Goal: Navigation & Orientation: Find specific page/section

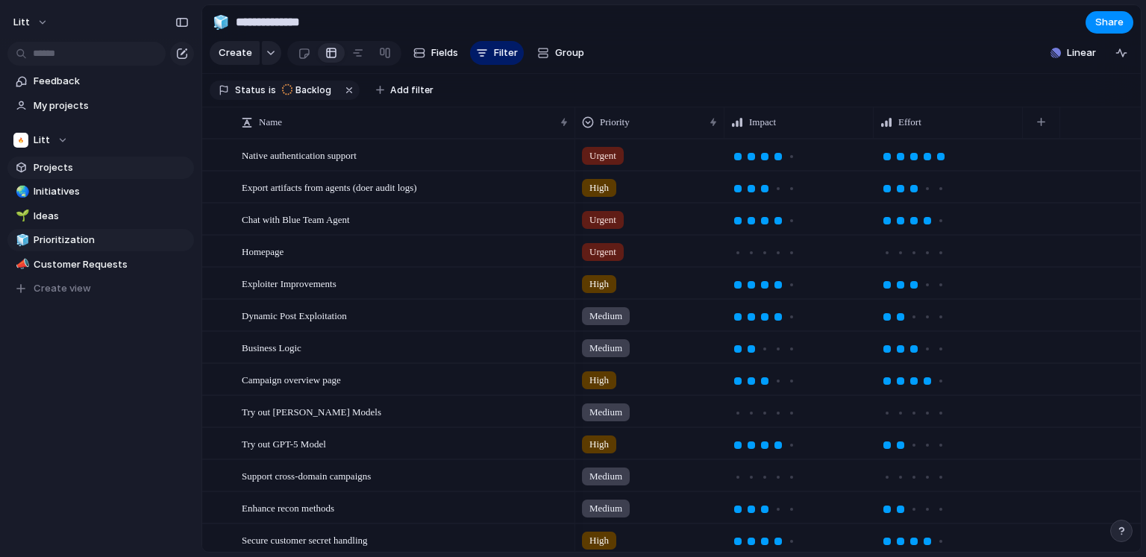
click at [47, 167] on span "Projects" at bounding box center [111, 167] width 155 height 15
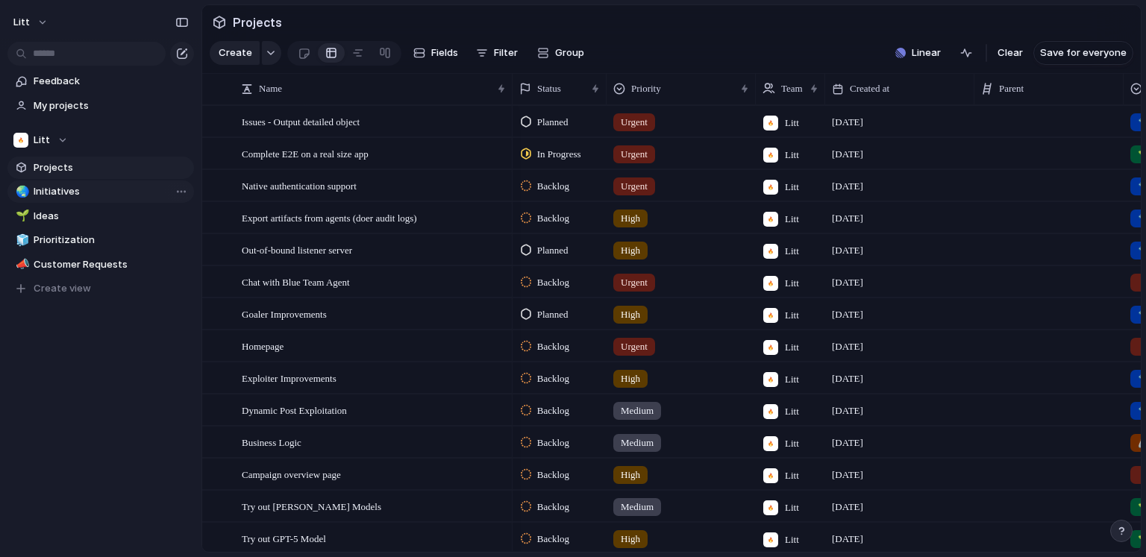
click at [46, 192] on span "Initiatives" at bounding box center [111, 191] width 155 height 15
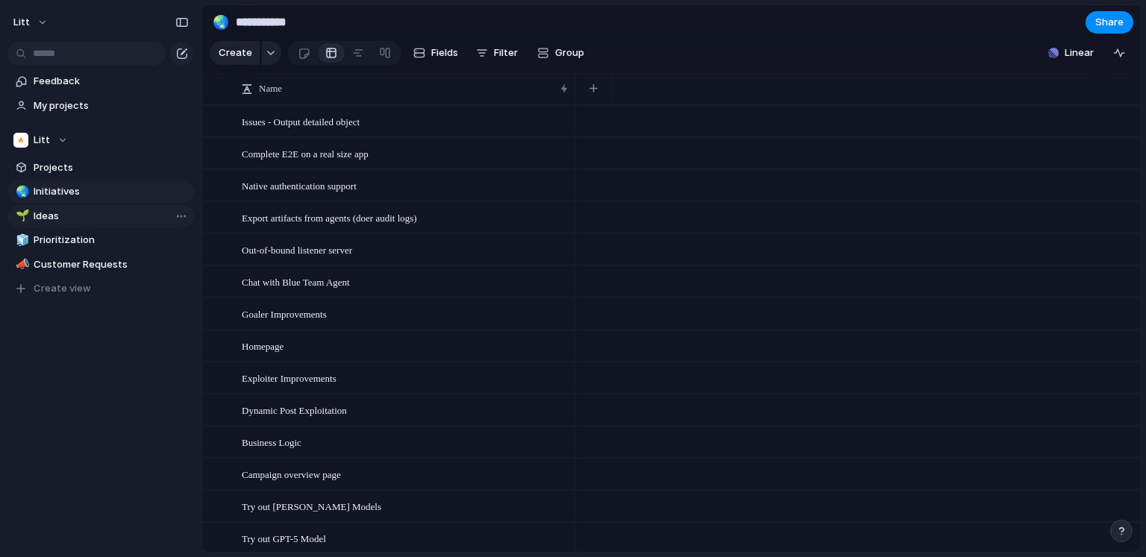
click at [45, 213] on span "Ideas" at bounding box center [111, 216] width 155 height 15
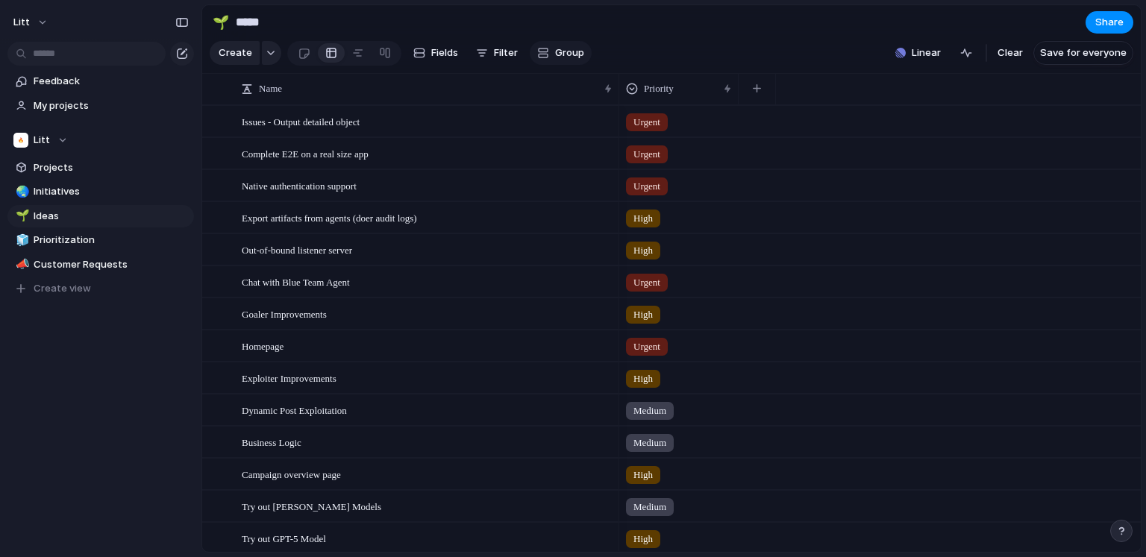
click at [562, 57] on span "Group" at bounding box center [569, 53] width 29 height 15
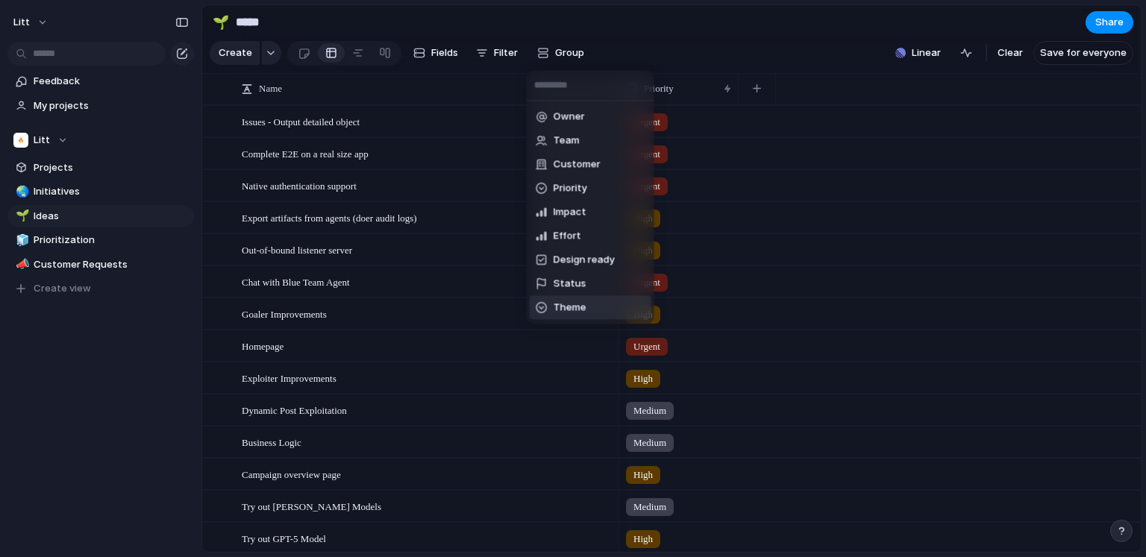
click at [568, 301] on span "Theme" at bounding box center [570, 308] width 33 height 15
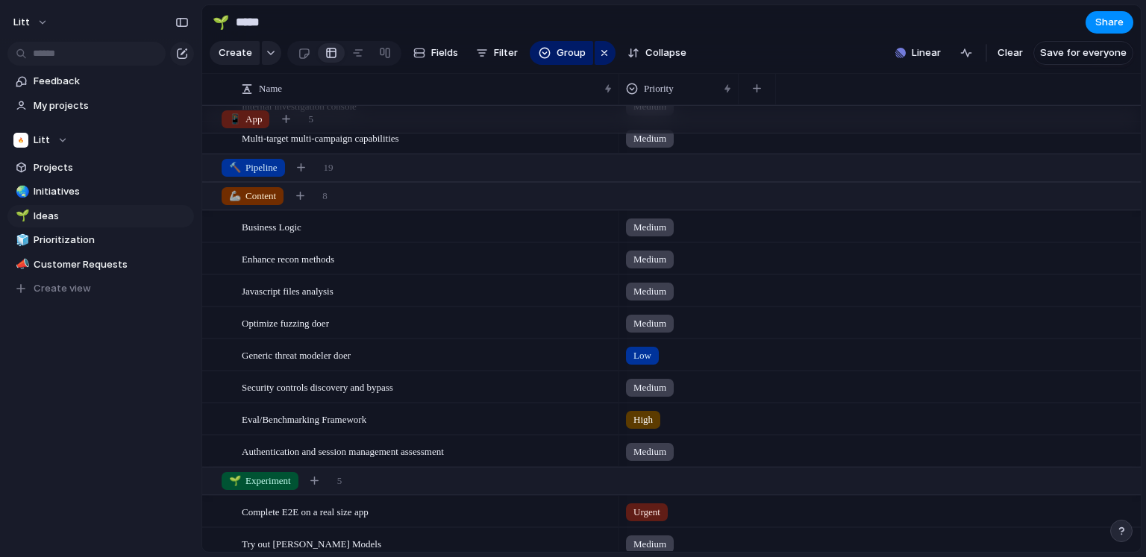
scroll to position [118, 0]
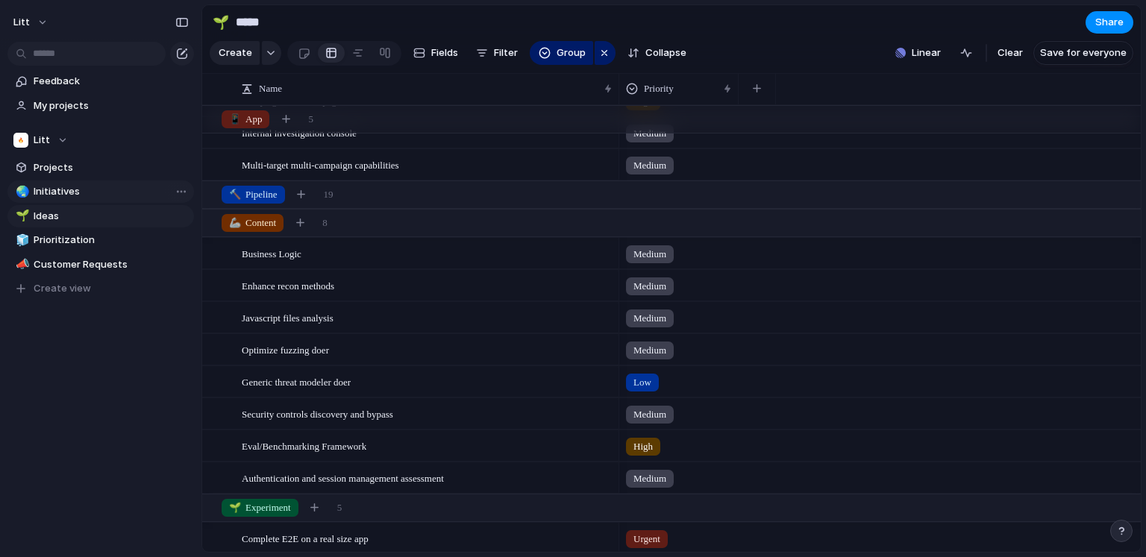
click at [50, 196] on span "Initiatives" at bounding box center [111, 191] width 155 height 15
type input "**********"
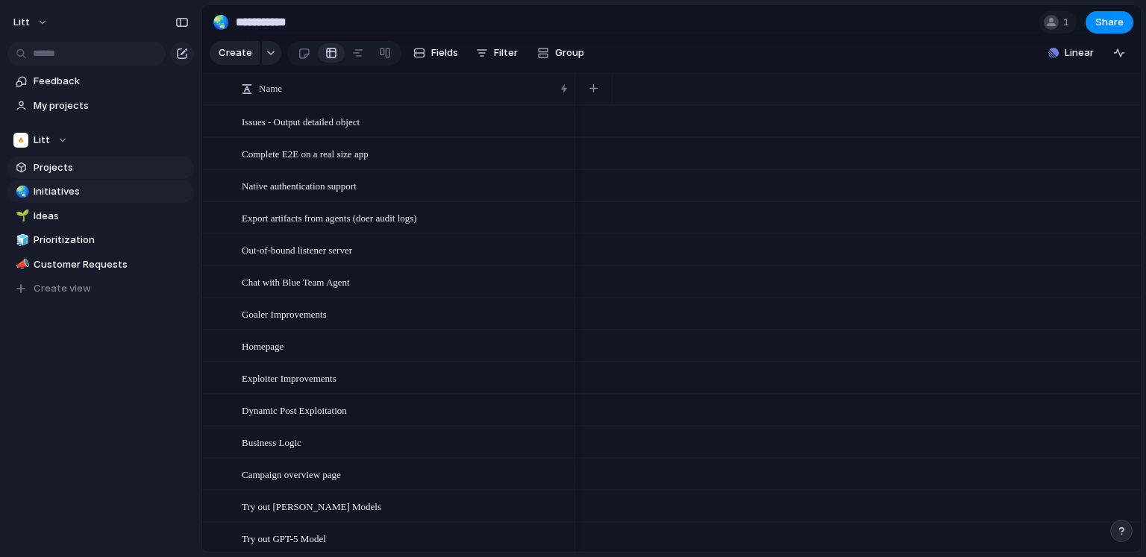
click at [42, 169] on span "Projects" at bounding box center [111, 167] width 155 height 15
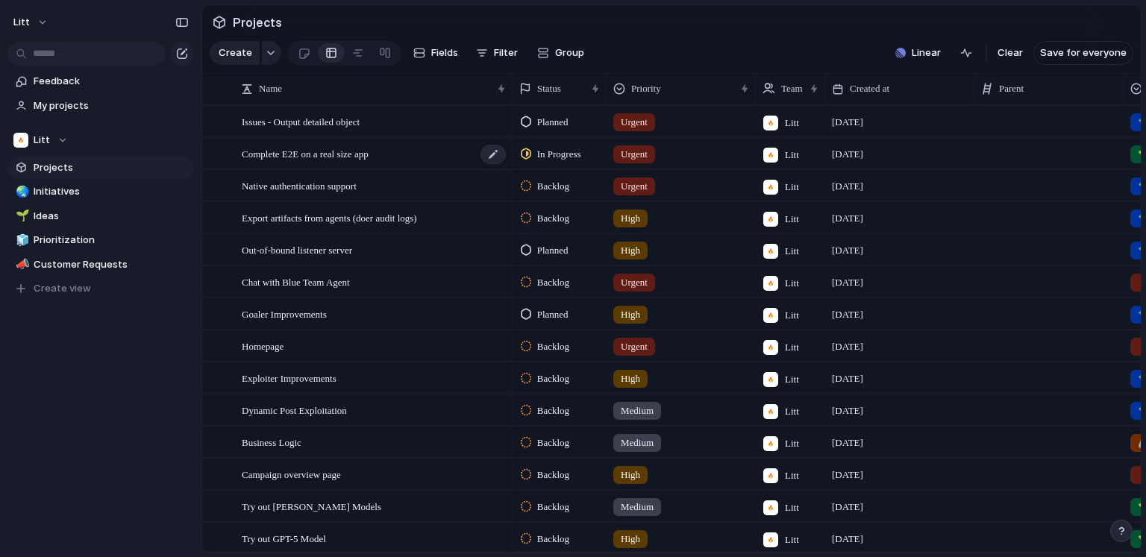
click at [310, 153] on span "Complete E2E on a real size app" at bounding box center [305, 153] width 127 height 17
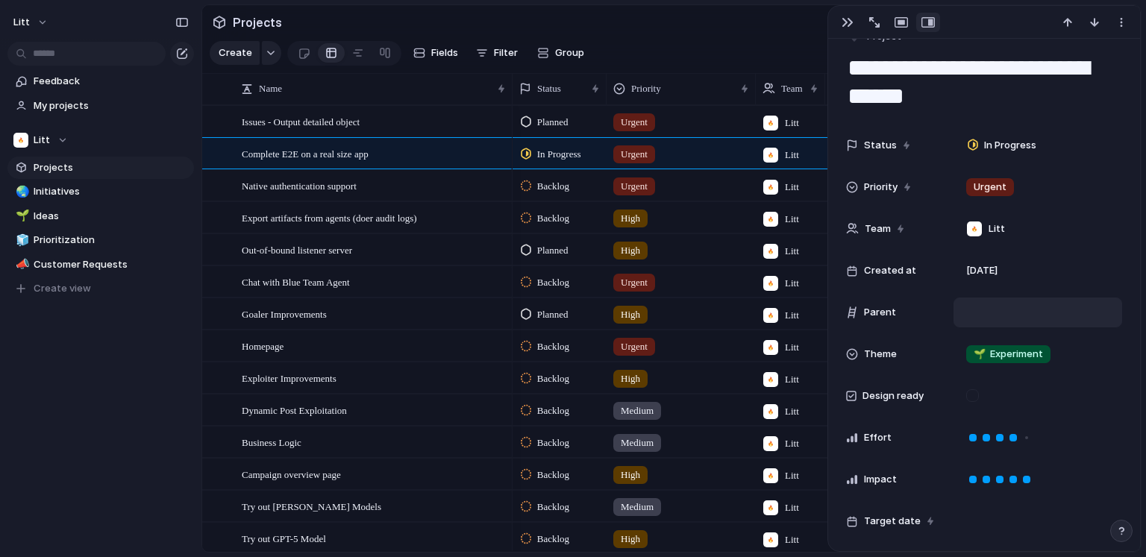
click at [983, 309] on div at bounding box center [1037, 312] width 155 height 16
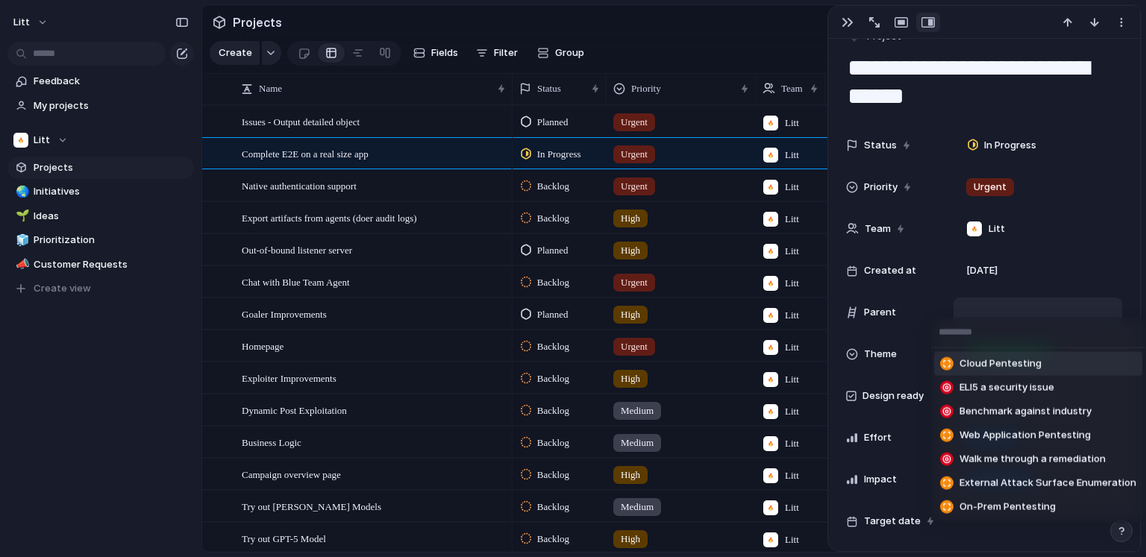
click at [983, 309] on div "Cloud Pentesting ELI5 a security issue Benchmark against industry Web Applicati…" at bounding box center [573, 278] width 1146 height 557
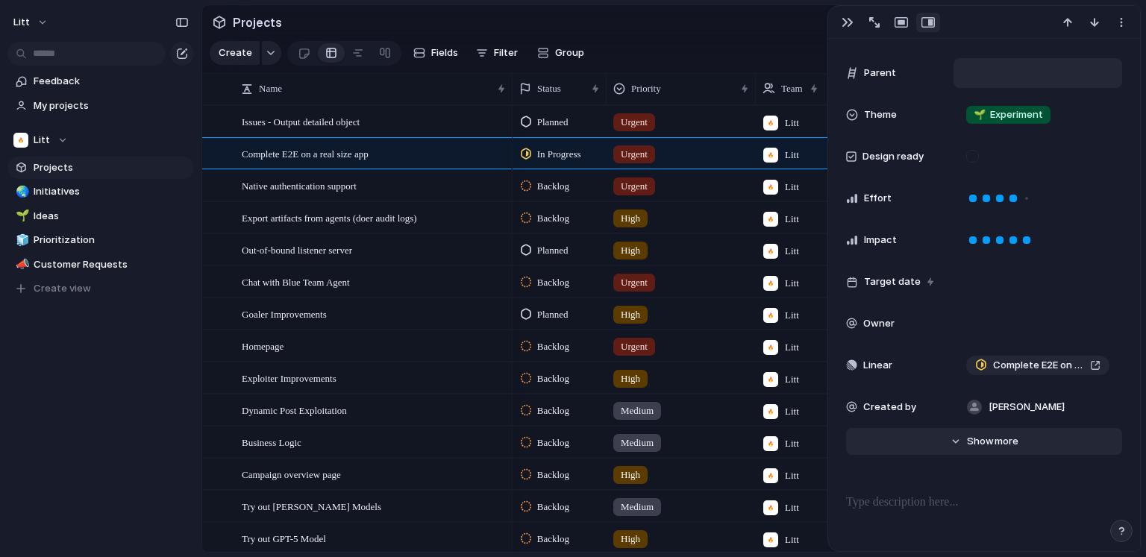
click at [964, 438] on button "Hide Show more" at bounding box center [984, 441] width 276 height 27
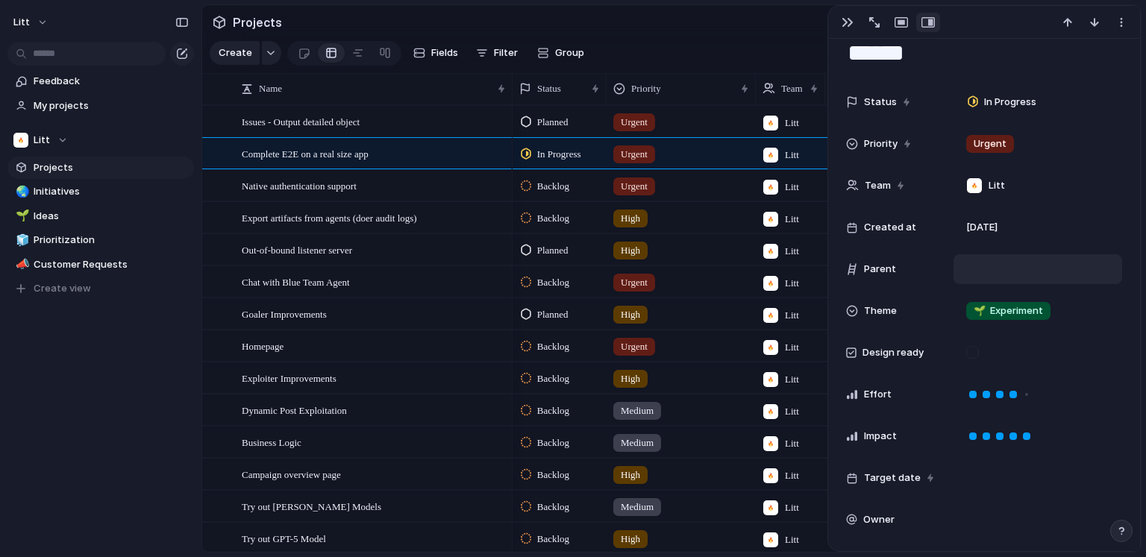
click at [983, 277] on div at bounding box center [1038, 269] width 169 height 30
click at [982, 273] on div at bounding box center [1037, 269] width 155 height 16
click at [610, 31] on div "Cloud Pentesting ELI5 a security issue Benchmark against industry Web Applicati…" at bounding box center [573, 278] width 1146 height 557
click at [661, 32] on section "Projects" at bounding box center [671, 22] width 939 height 34
click at [1128, 13] on button "button" at bounding box center [1122, 22] width 24 height 19
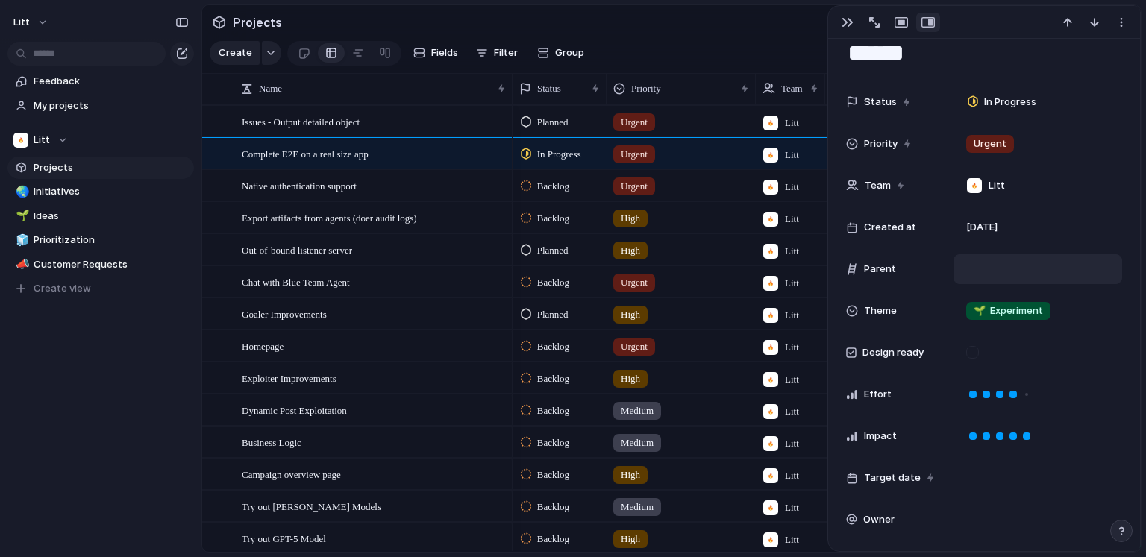
click at [707, 34] on div "Mark as duplicate Delete" at bounding box center [573, 278] width 1146 height 557
click at [851, 22] on div "button" at bounding box center [848, 22] width 12 height 12
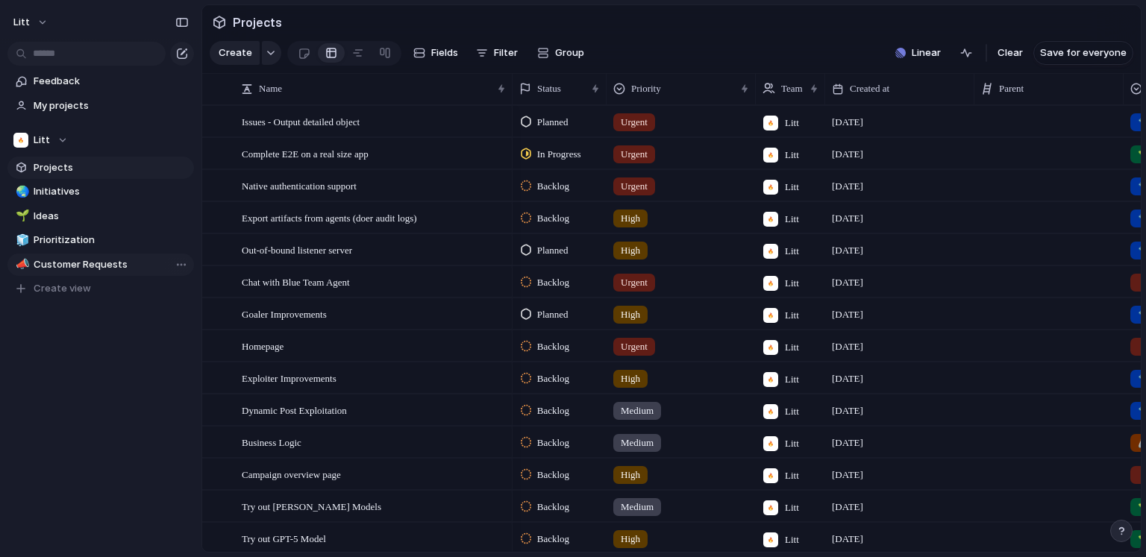
click at [66, 268] on span "Customer Requests" at bounding box center [111, 264] width 155 height 15
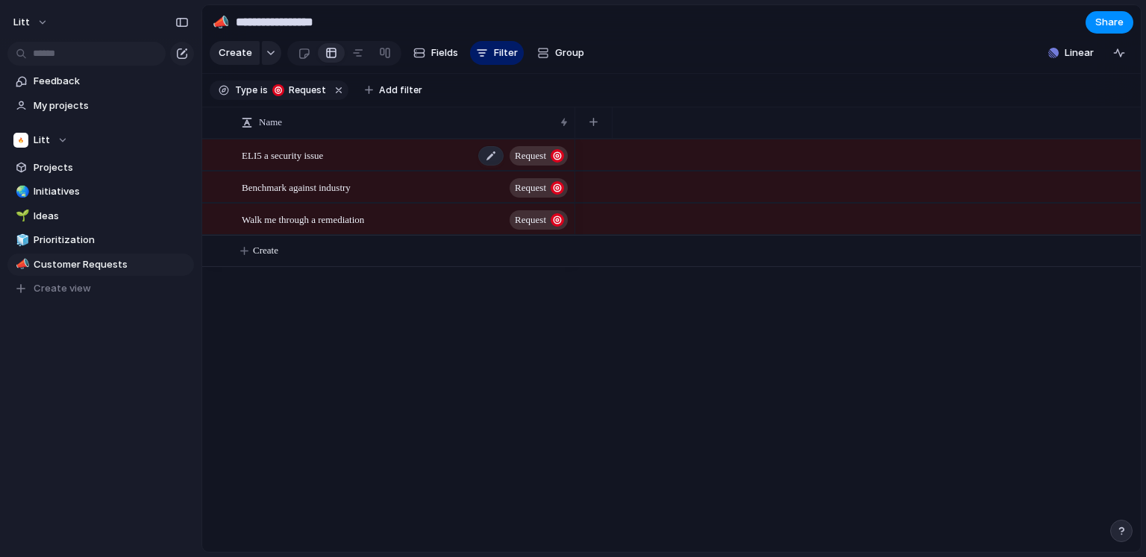
click at [351, 156] on div "ELI5 a security issue Request" at bounding box center [406, 155] width 328 height 31
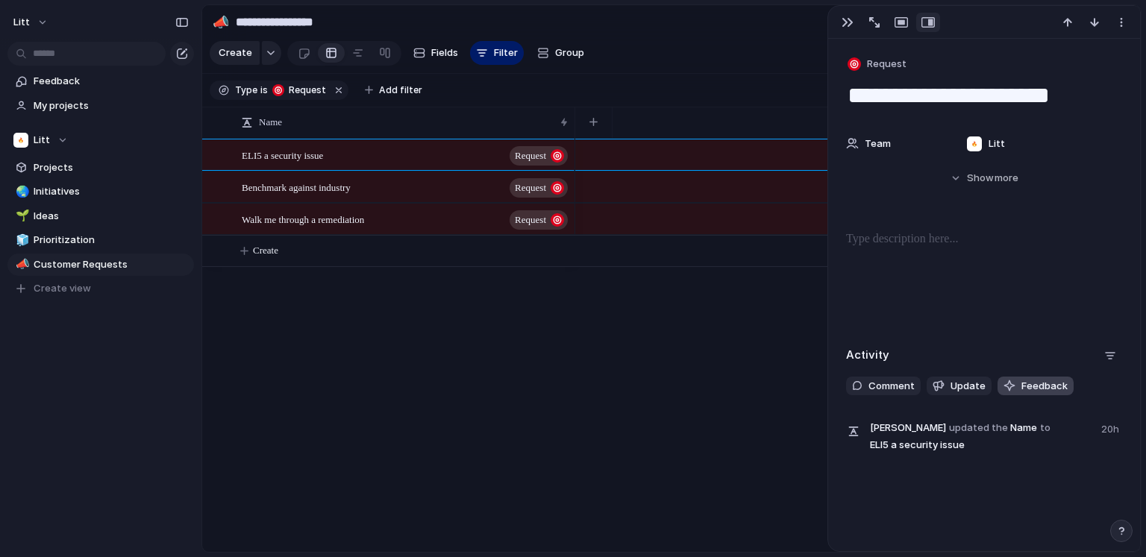
click at [1023, 392] on span "Feedback" at bounding box center [1045, 386] width 46 height 15
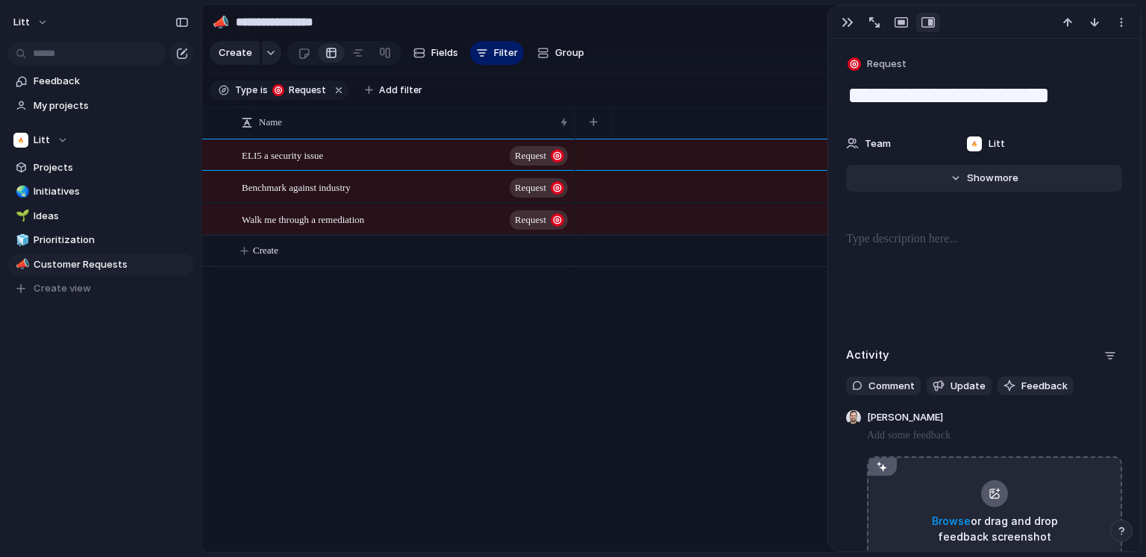
click at [966, 170] on button "Hide Show more" at bounding box center [984, 178] width 276 height 27
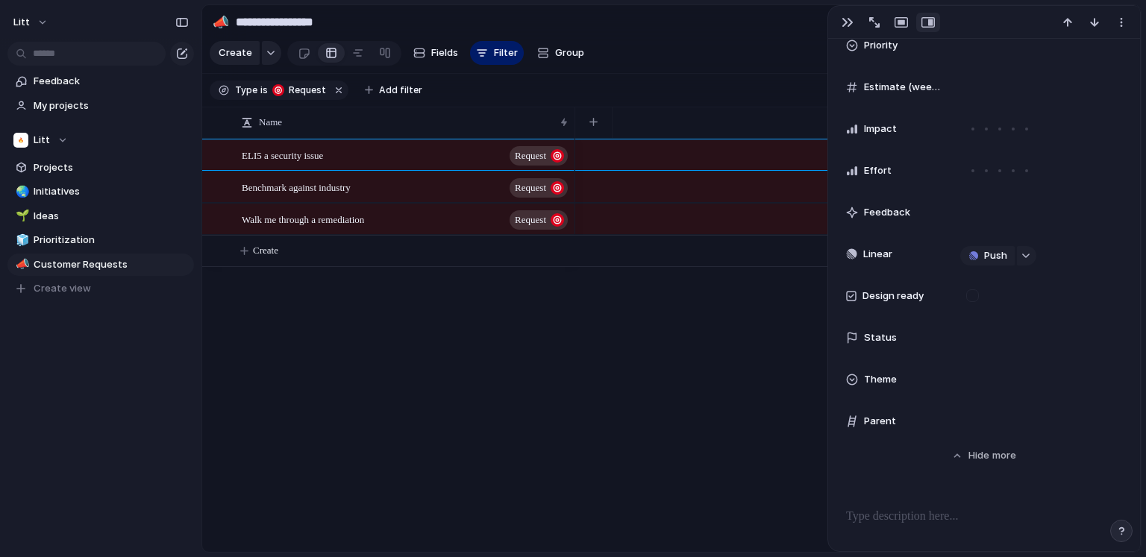
scroll to position [483, 0]
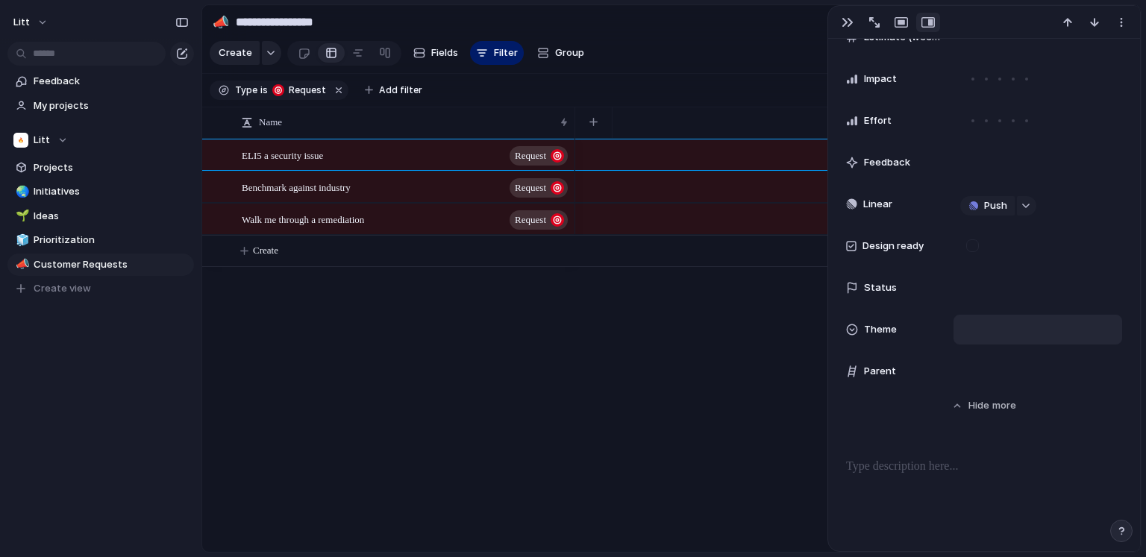
click at [981, 337] on div at bounding box center [1037, 330] width 155 height 16
click at [688, 57] on div "📱 App 🔨 Pipeline 🦾 Content 🌱 Experiment" at bounding box center [573, 278] width 1146 height 557
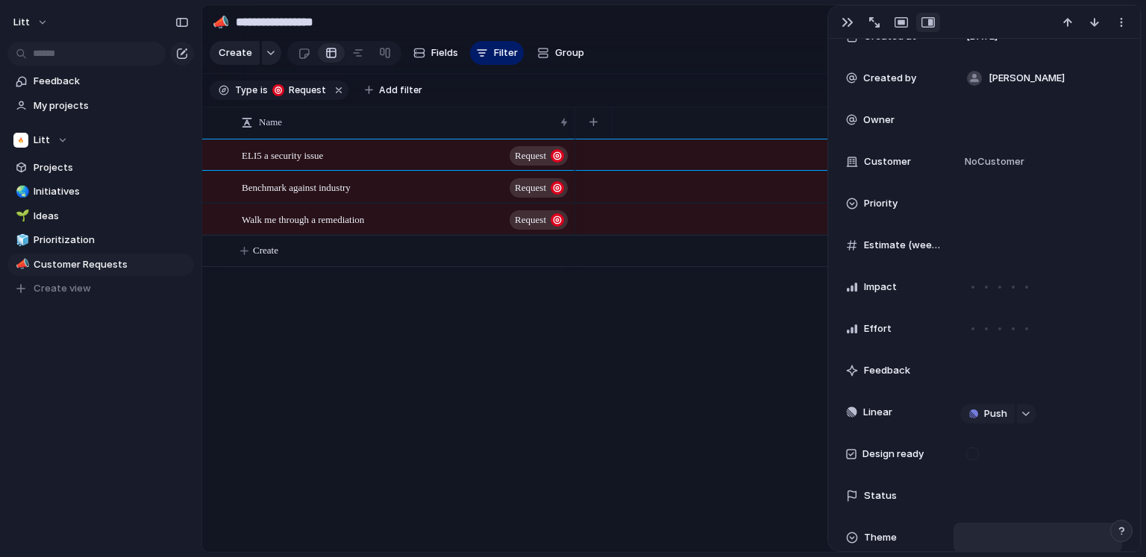
scroll to position [270, 0]
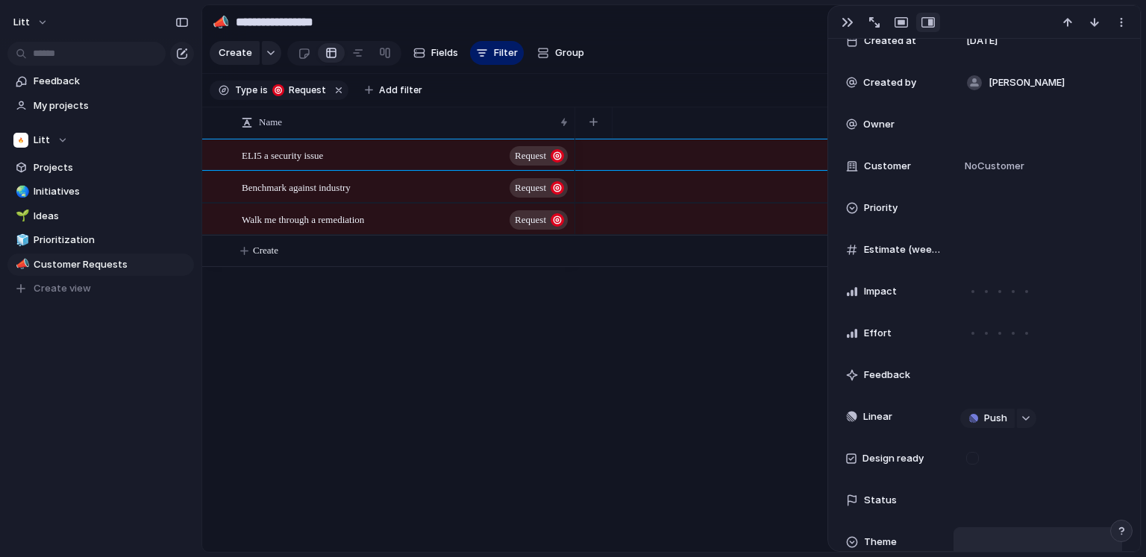
click at [516, 401] on div "ELI5 a security issue Request Benchmark against industry Request Walk me throug…" at bounding box center [671, 345] width 939 height 413
click at [418, 338] on div "ELI5 a security issue Request Benchmark against industry Request Walk me throug…" at bounding box center [671, 345] width 939 height 413
click at [849, 22] on div "button" at bounding box center [848, 22] width 12 height 12
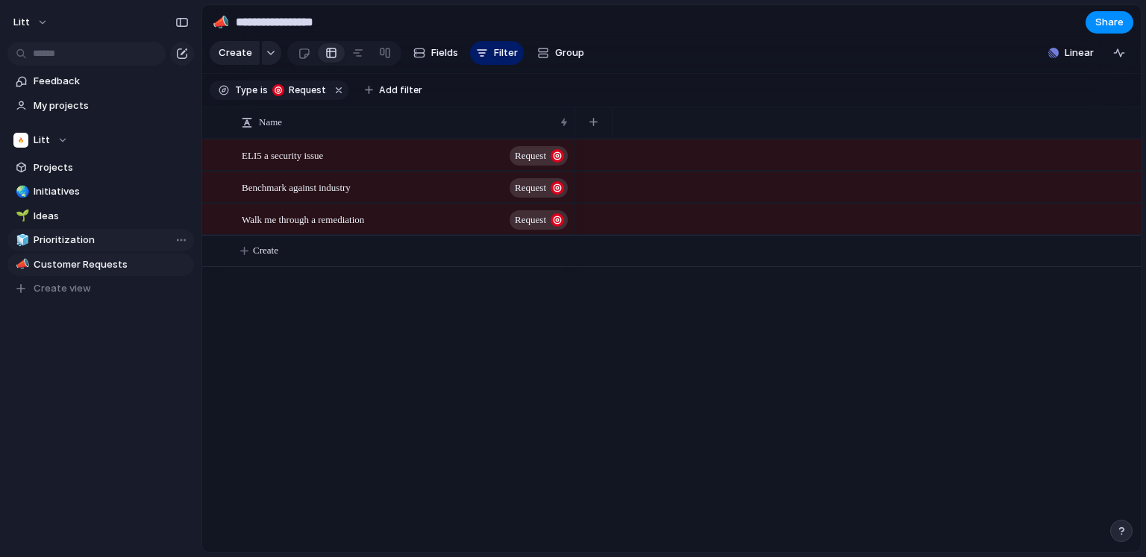
click at [49, 238] on span "Prioritization" at bounding box center [111, 240] width 155 height 15
type input "**********"
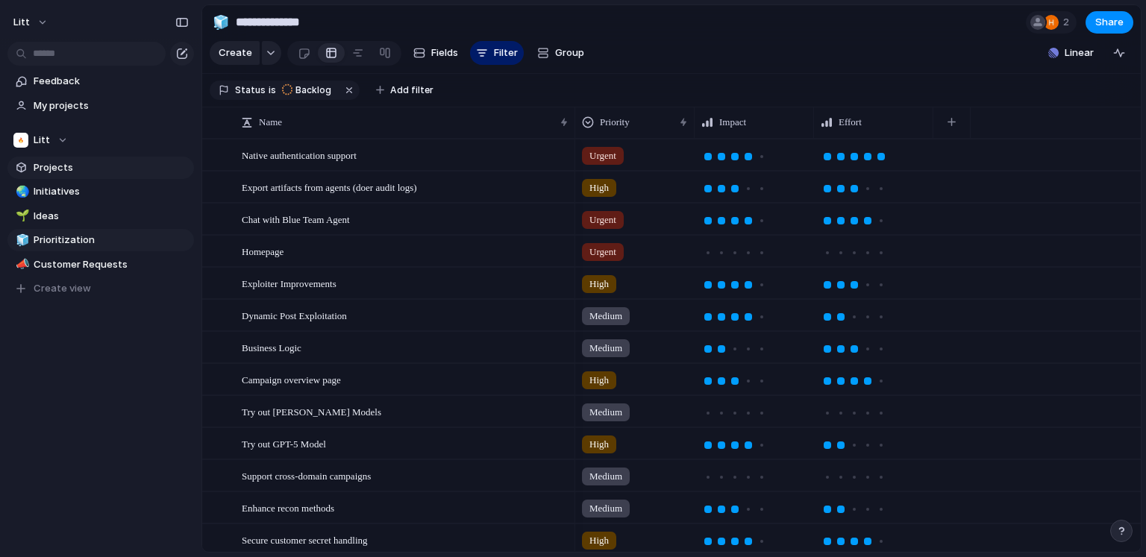
click at [61, 164] on span "Projects" at bounding box center [111, 167] width 155 height 15
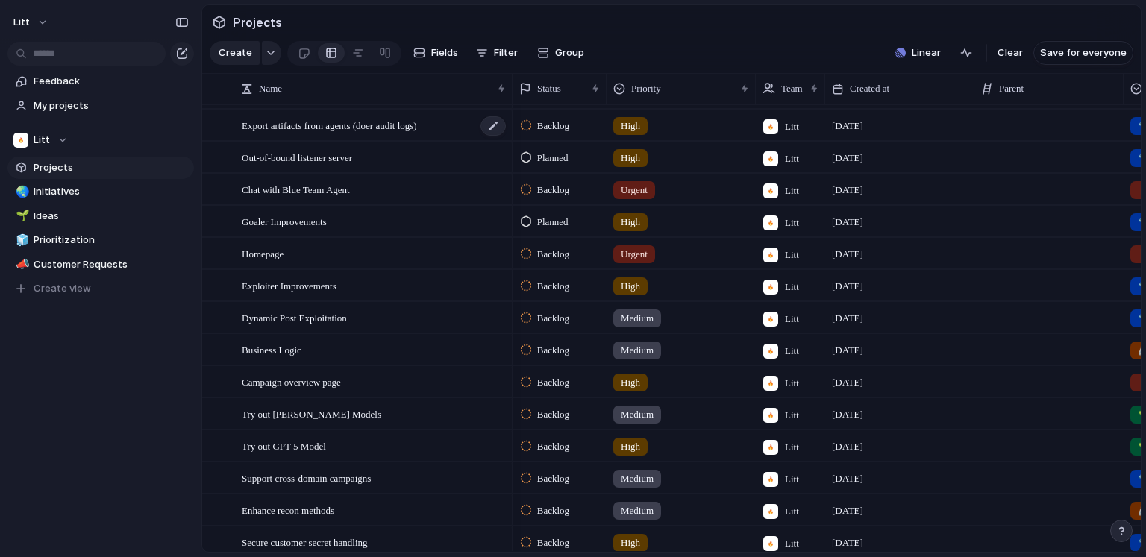
scroll to position [101, 0]
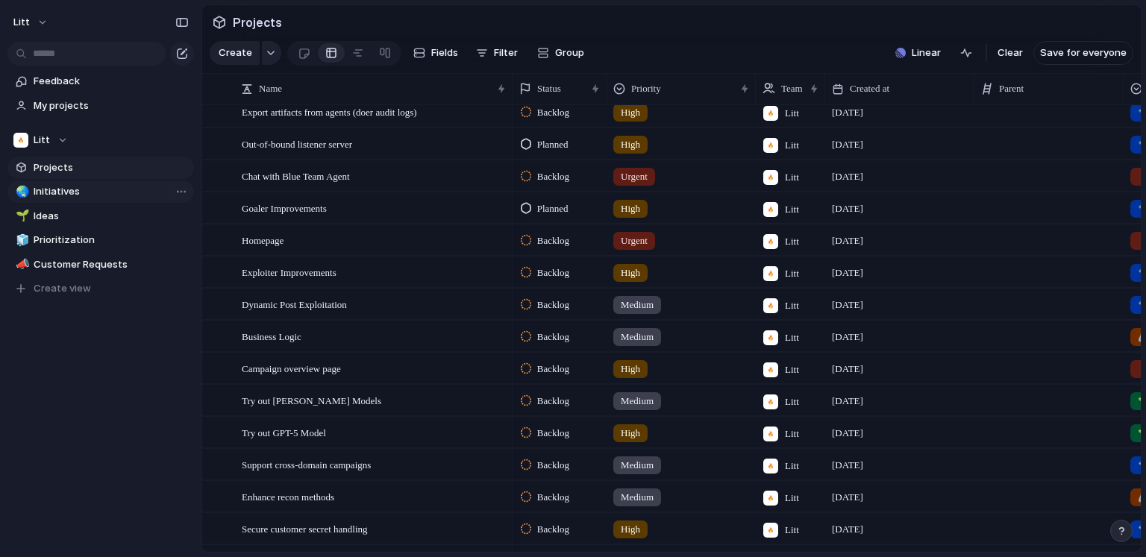
click at [57, 182] on link "🌏 Initiatives" at bounding box center [100, 192] width 187 height 22
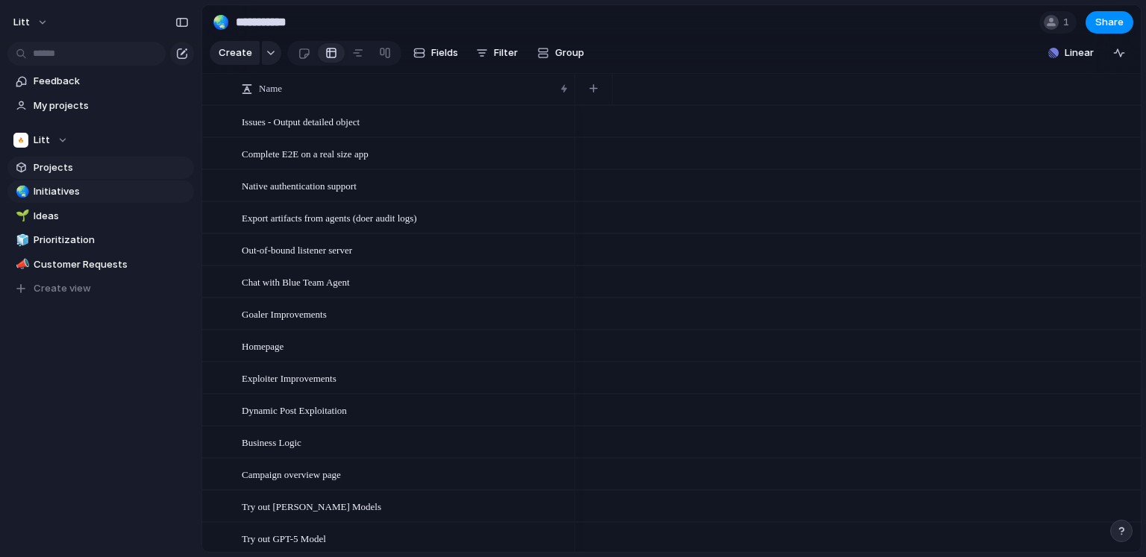
click at [58, 163] on span "Projects" at bounding box center [111, 167] width 155 height 15
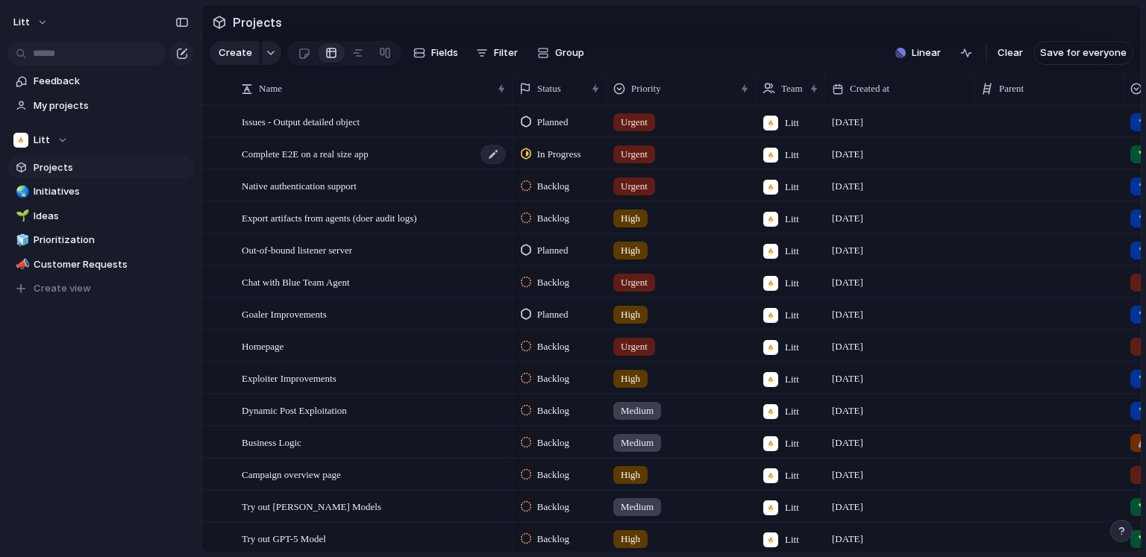
click at [368, 154] on span "Complete E2E on a real size app" at bounding box center [305, 153] width 127 height 17
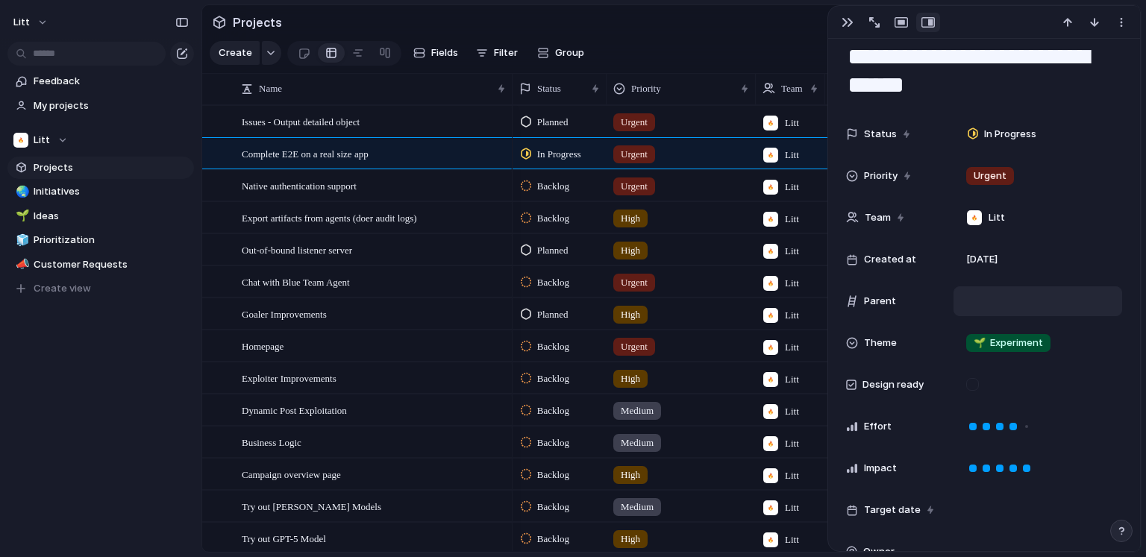
scroll to position [40, 0]
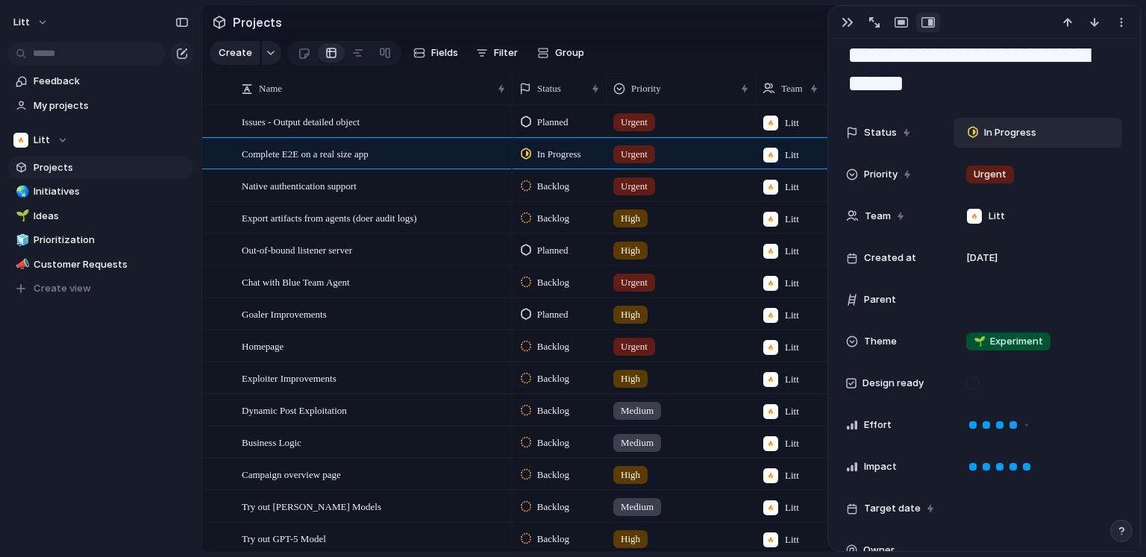
click at [993, 132] on span "In Progress" at bounding box center [1010, 132] width 52 height 15
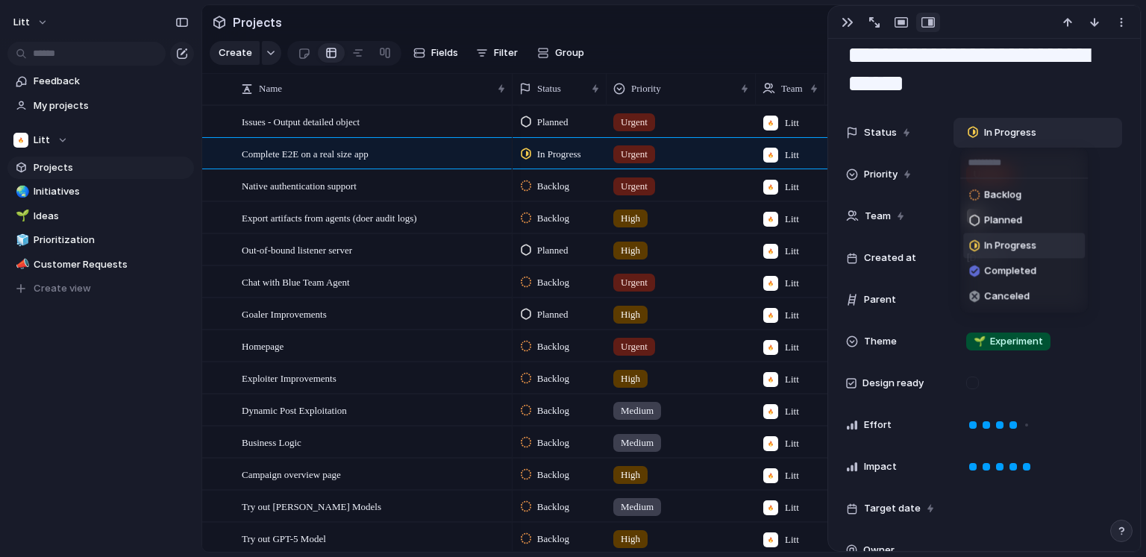
click at [993, 132] on div "Backlog Planned In Progress Completed Canceled" at bounding box center [573, 278] width 1146 height 557
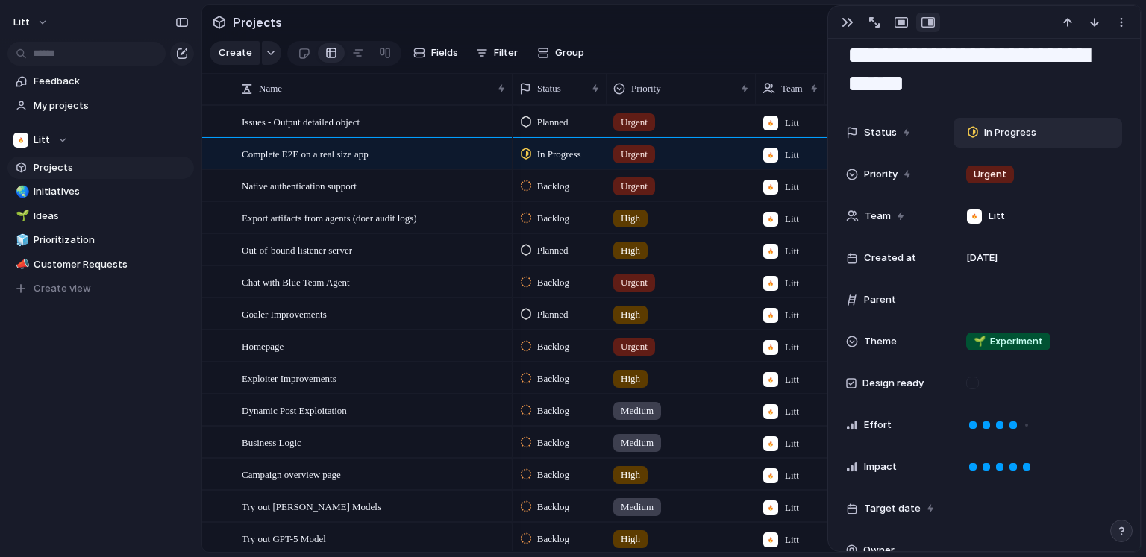
click at [995, 130] on span "In Progress" at bounding box center [1010, 132] width 52 height 15
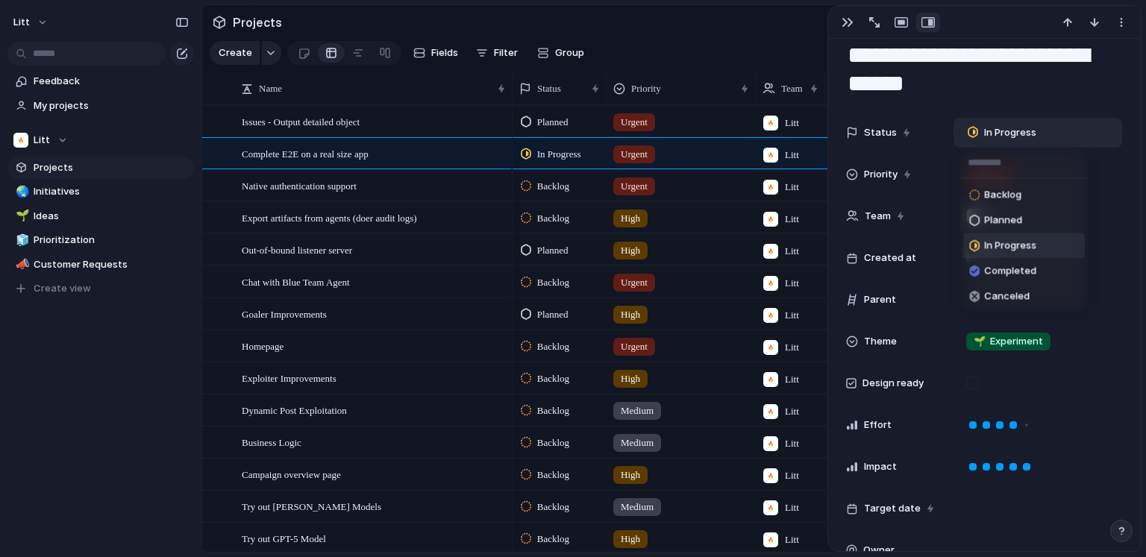
click at [990, 134] on div "Backlog Planned In Progress Completed Canceled" at bounding box center [573, 278] width 1146 height 557
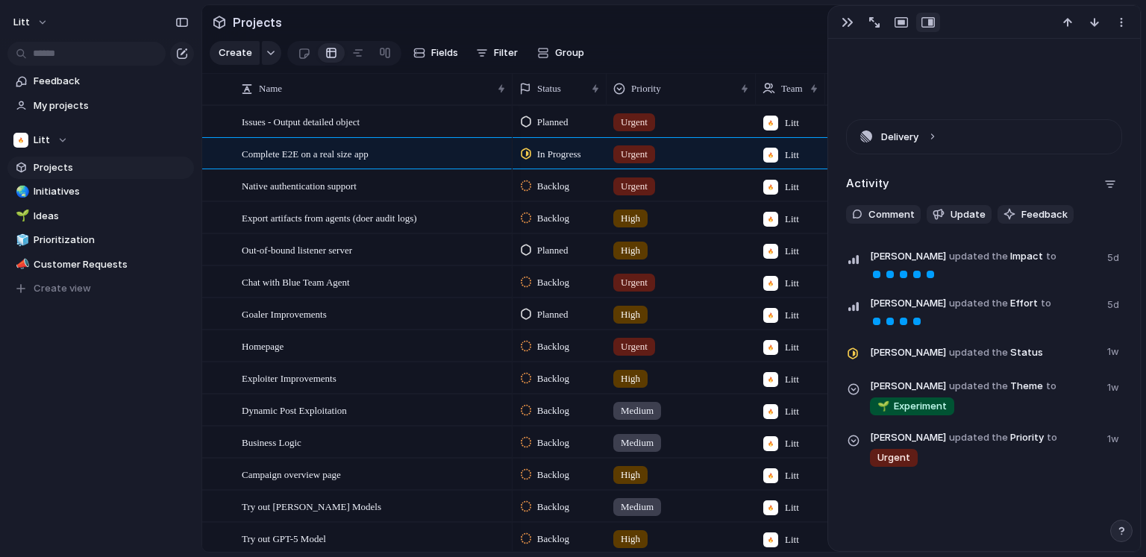
scroll to position [760, 0]
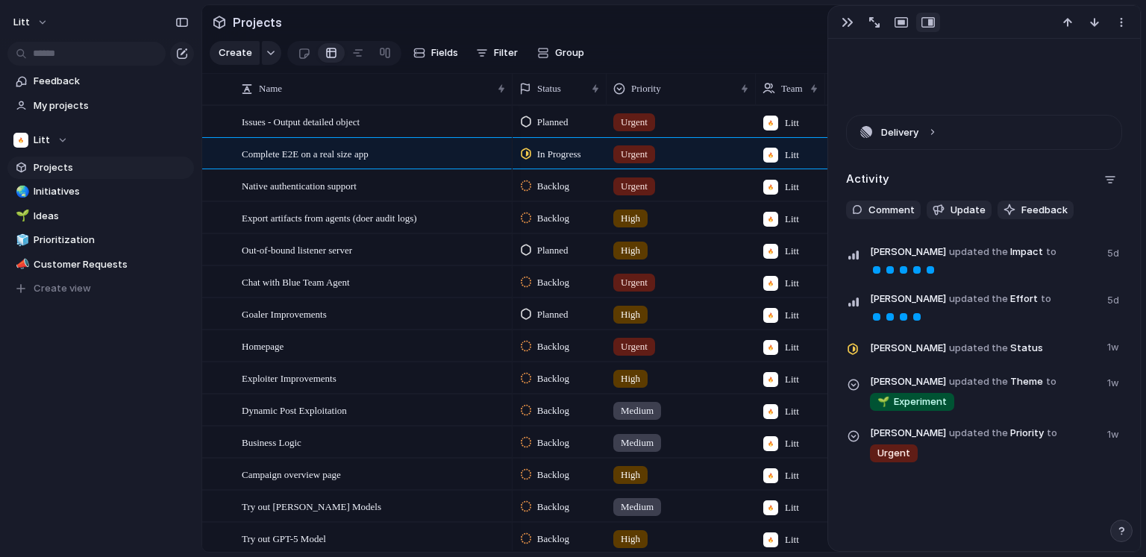
click at [637, 17] on section "Projects" at bounding box center [671, 22] width 939 height 34
click at [845, 23] on div "button" at bounding box center [848, 22] width 12 height 12
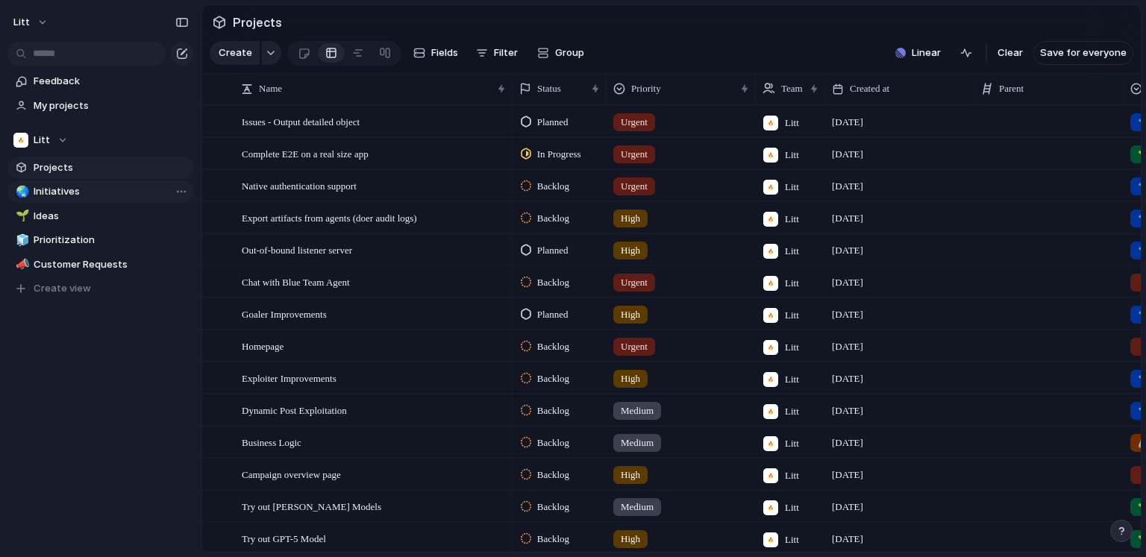
click at [34, 196] on span "Initiatives" at bounding box center [111, 191] width 155 height 15
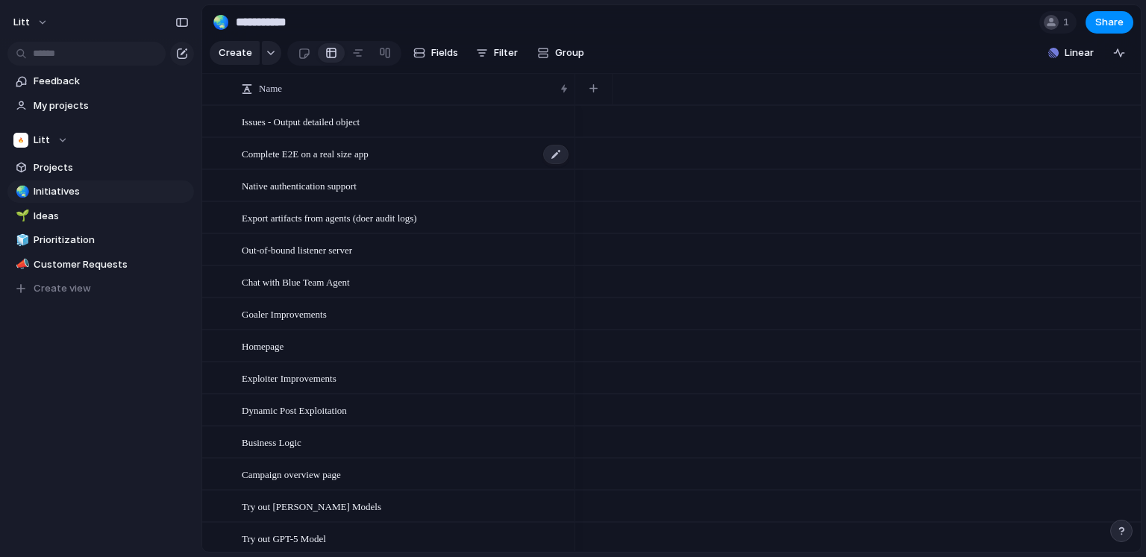
click at [492, 152] on div "Complete E2E on a real size app" at bounding box center [406, 154] width 328 height 31
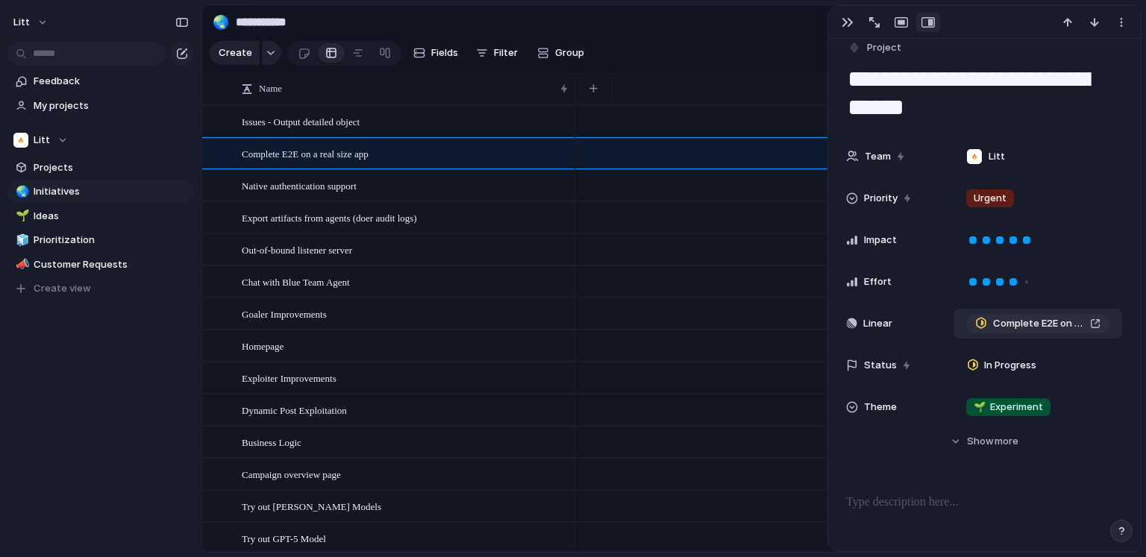
scroll to position [17, 0]
click at [1054, 328] on span "Complete E2E on a real size app" at bounding box center [1038, 323] width 91 height 15
click at [846, 19] on div "button" at bounding box center [848, 22] width 12 height 12
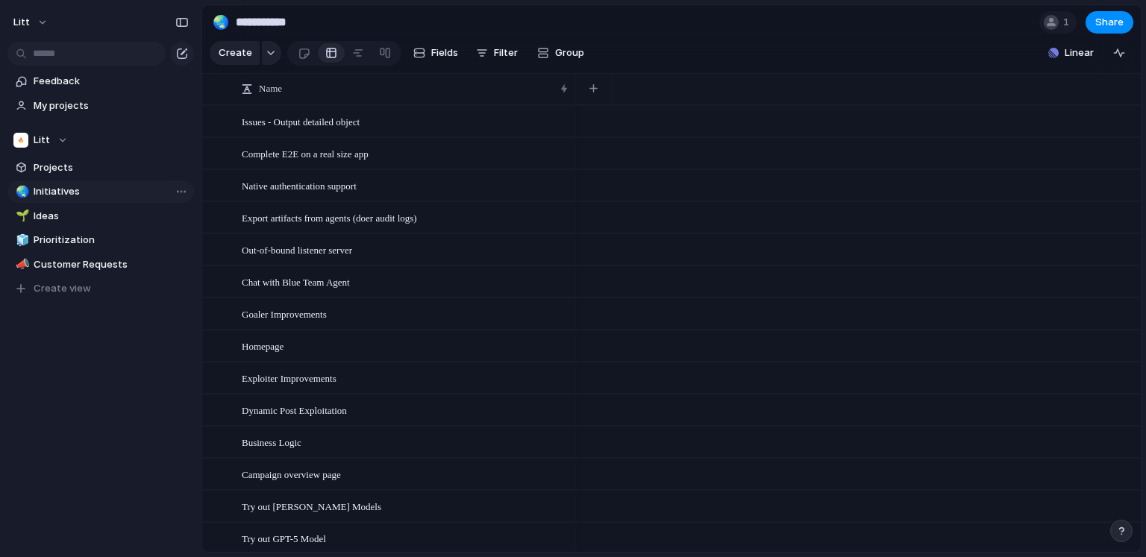
click at [43, 188] on span "Initiatives" at bounding box center [111, 191] width 155 height 15
click at [280, 247] on span "Out-of-bound listener server" at bounding box center [297, 249] width 110 height 17
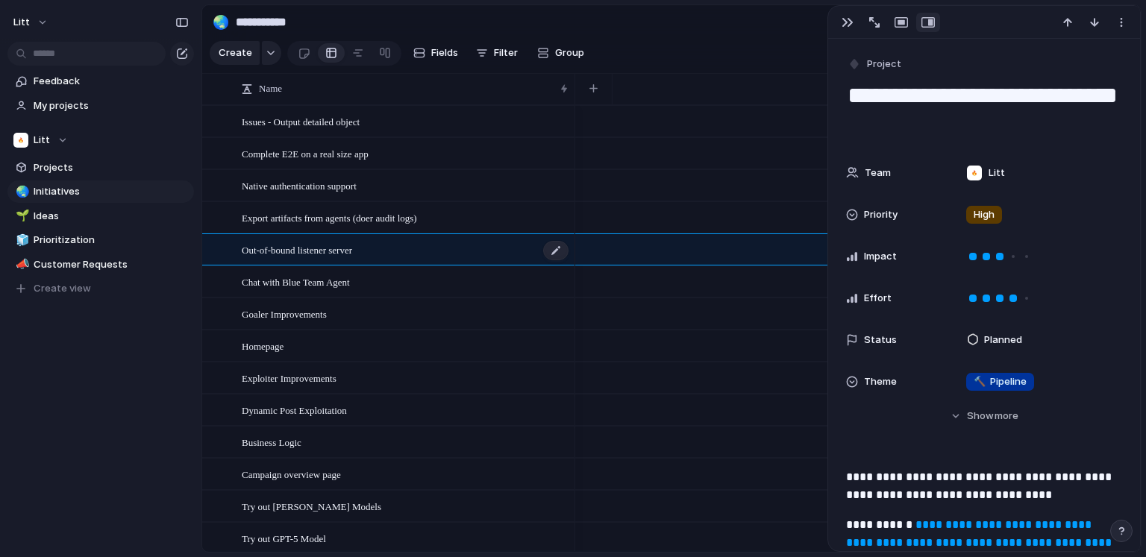
click at [423, 244] on div "Out-of-bound listener server" at bounding box center [406, 250] width 328 height 31
click at [425, 288] on div "Chat with Blue Team Agent" at bounding box center [406, 282] width 328 height 31
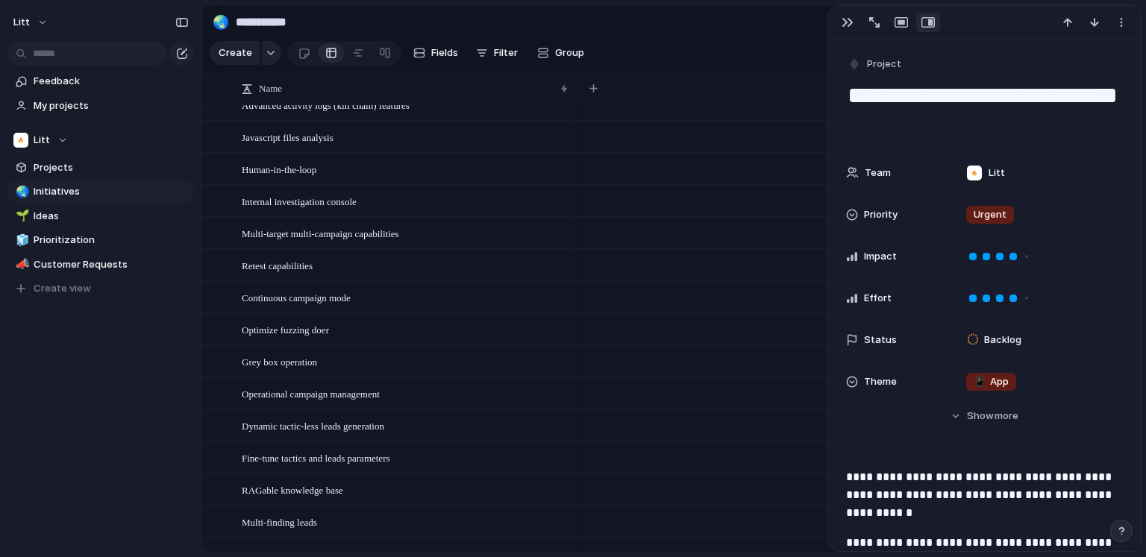
scroll to position [621, 0]
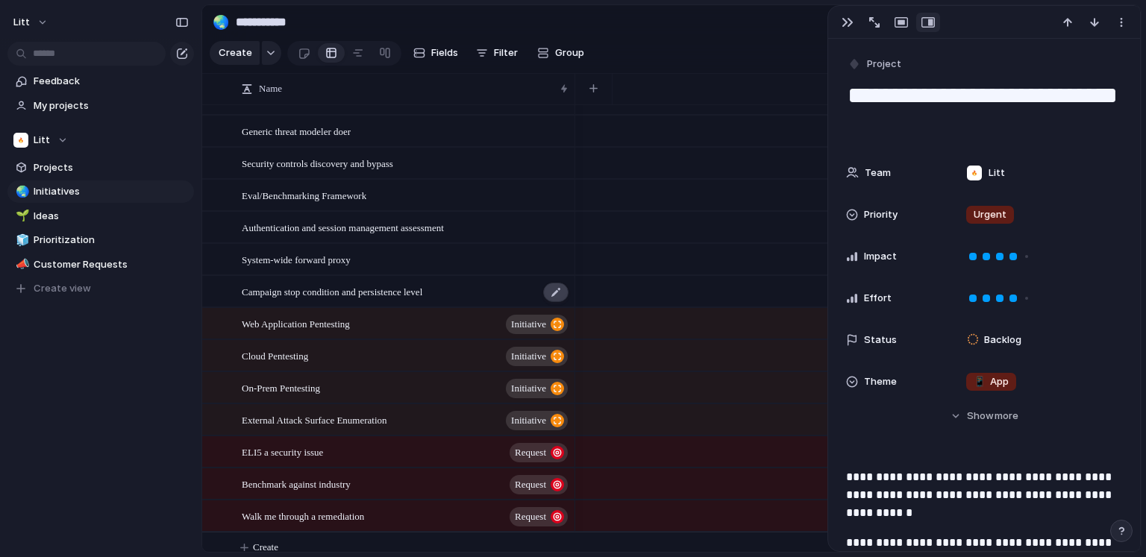
click at [556, 292] on div at bounding box center [555, 292] width 25 height 19
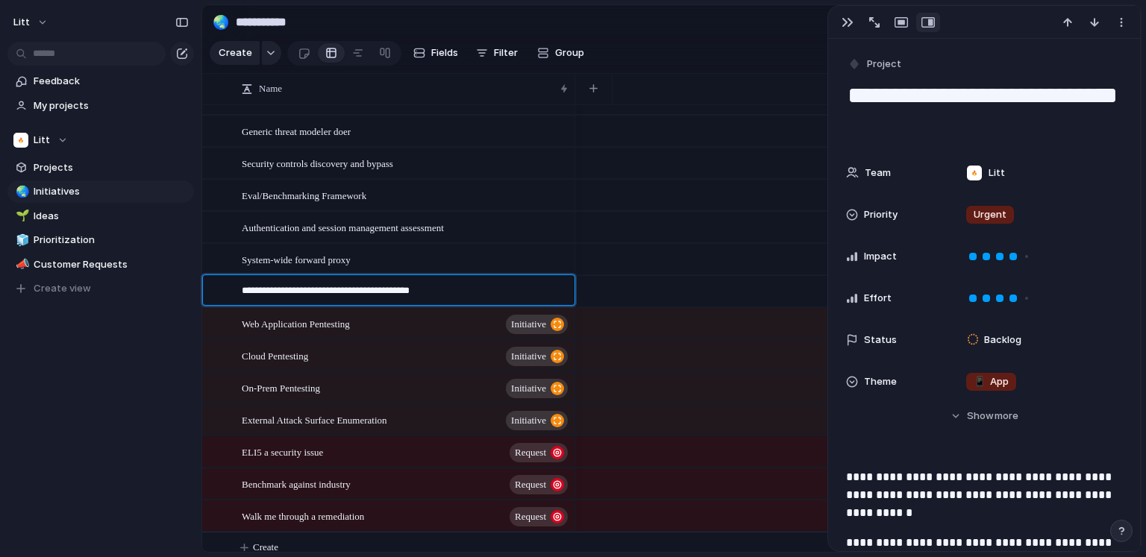
click at [549, 292] on textarea "**********" at bounding box center [403, 293] width 322 height 18
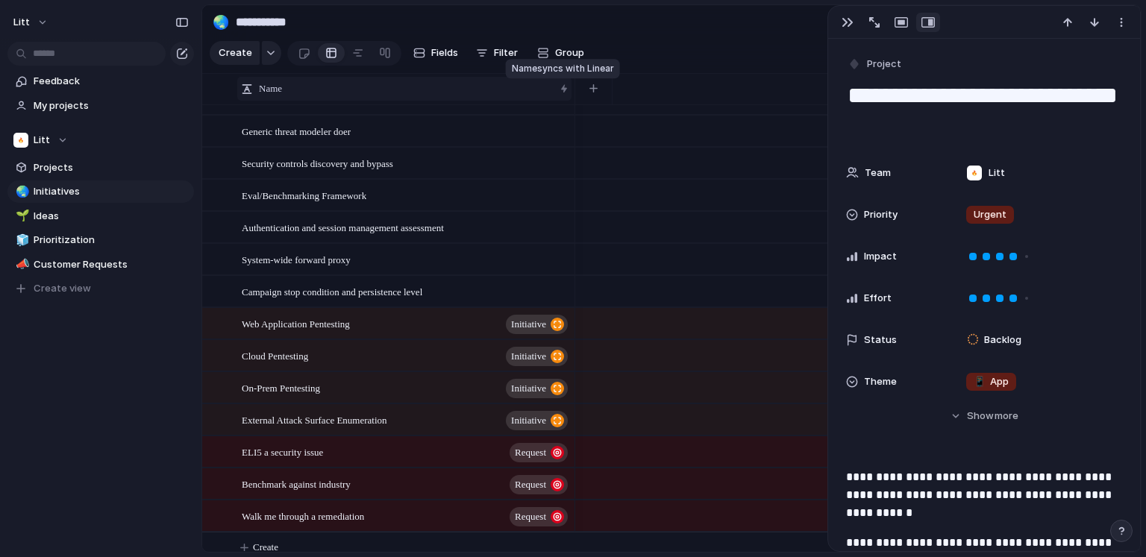
click at [563, 89] on div "Name" at bounding box center [404, 89] width 334 height 24
click at [563, 89] on div "Sort ascending Sort descending" at bounding box center [573, 278] width 1146 height 557
click at [558, 325] on div "button" at bounding box center [557, 324] width 13 height 13
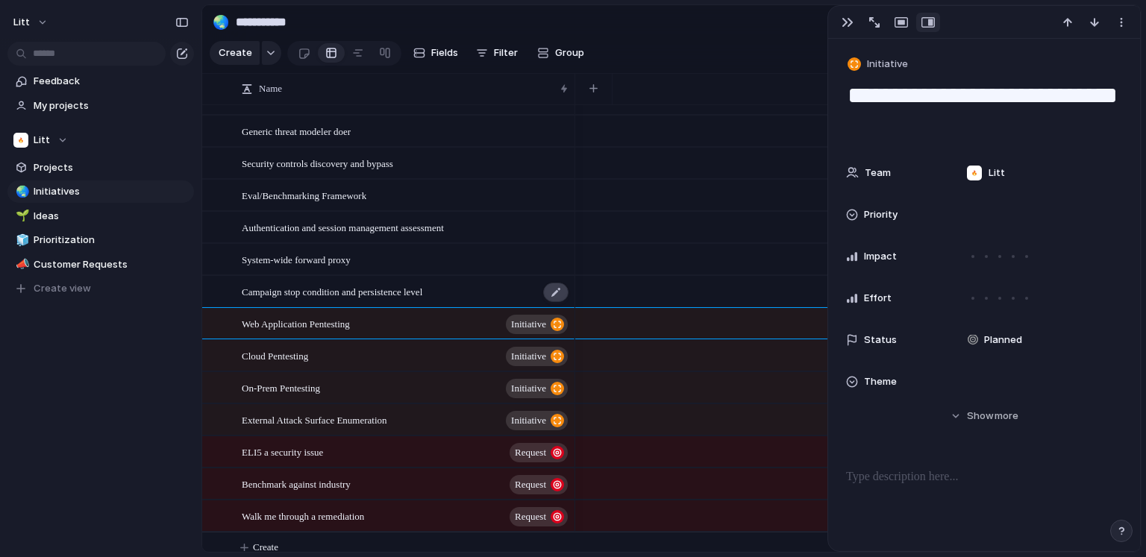
click at [546, 290] on div at bounding box center [555, 292] width 25 height 19
click at [487, 290] on div "Campaign stop condition and persistence level" at bounding box center [406, 292] width 328 height 31
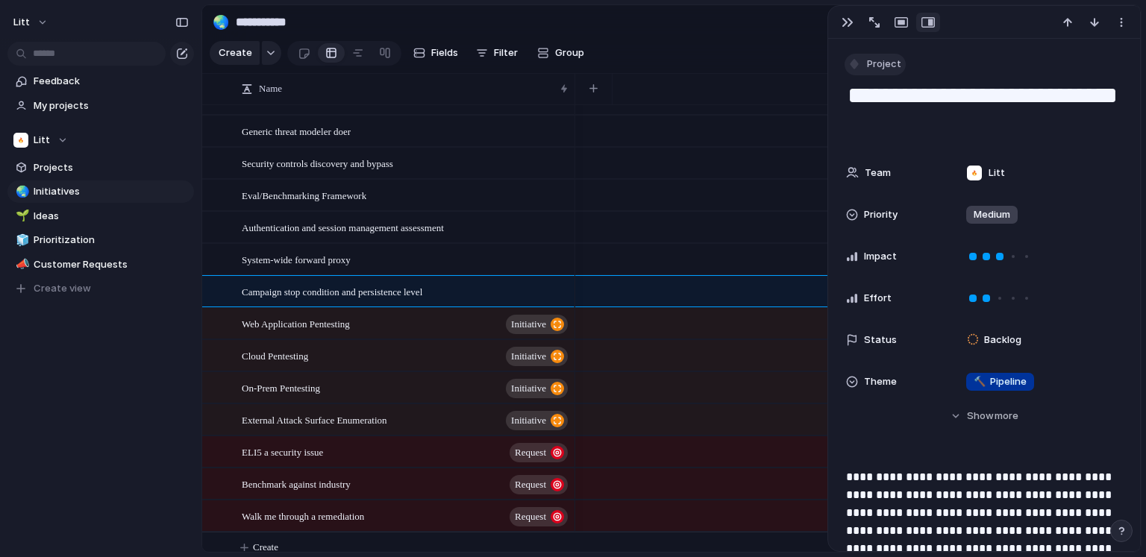
click at [884, 65] on span "Project" at bounding box center [884, 64] width 34 height 15
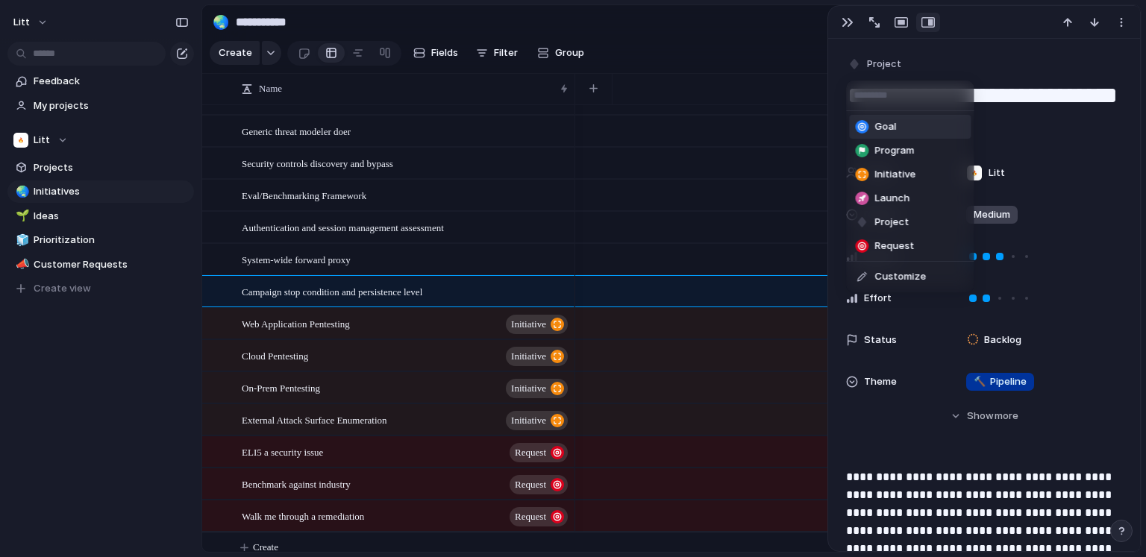
click at [658, 286] on div "Goal Program Initiative Launch Project Request Customize" at bounding box center [573, 278] width 1146 height 557
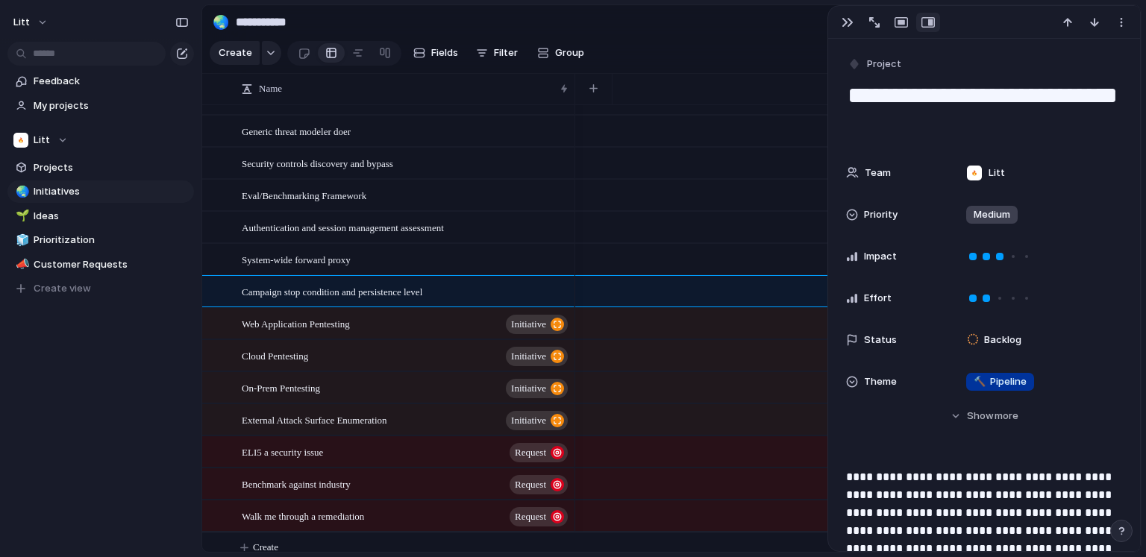
click at [658, 286] on div at bounding box center [858, 291] width 566 height 32
click at [845, 18] on div "button" at bounding box center [848, 22] width 12 height 12
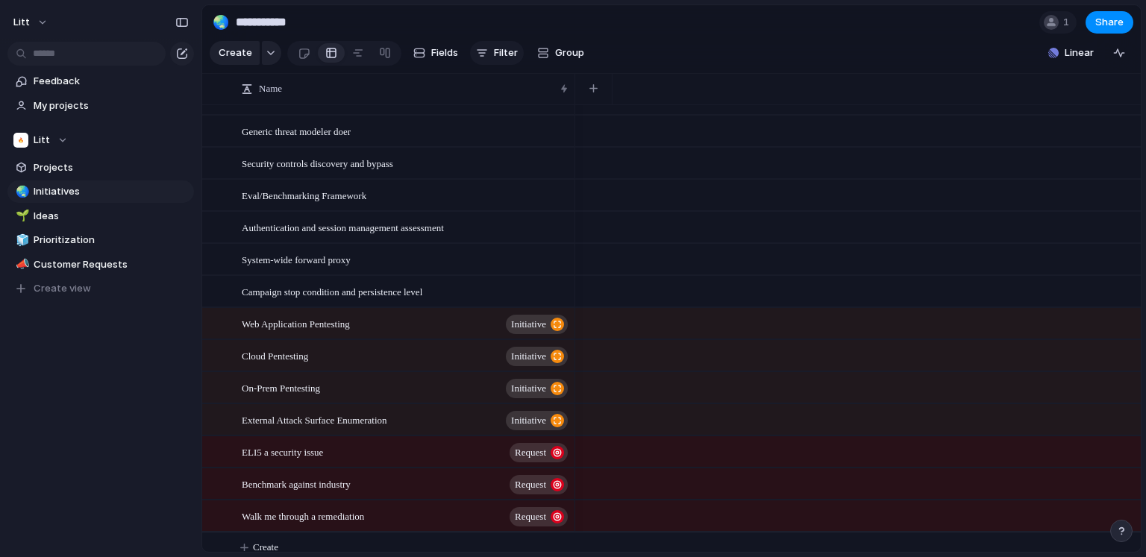
click at [494, 52] on span "Filter" at bounding box center [506, 53] width 24 height 15
click at [754, 70] on div "Description Start date Target date Owner Team Customer Priority Impact Effort D…" at bounding box center [573, 278] width 1146 height 557
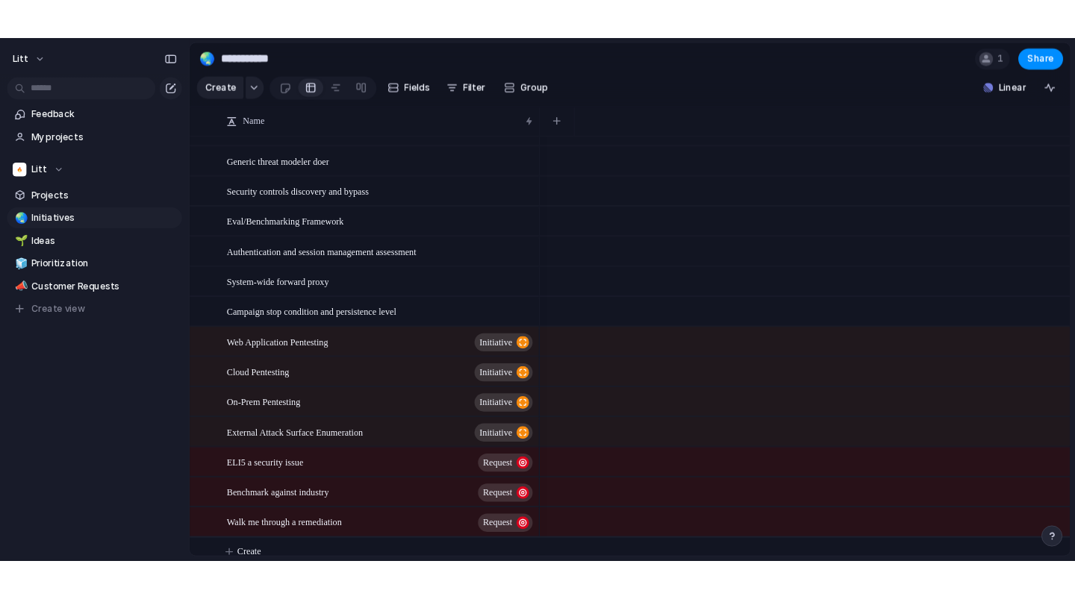
scroll to position [955, 0]
